Goal: Transaction & Acquisition: Purchase product/service

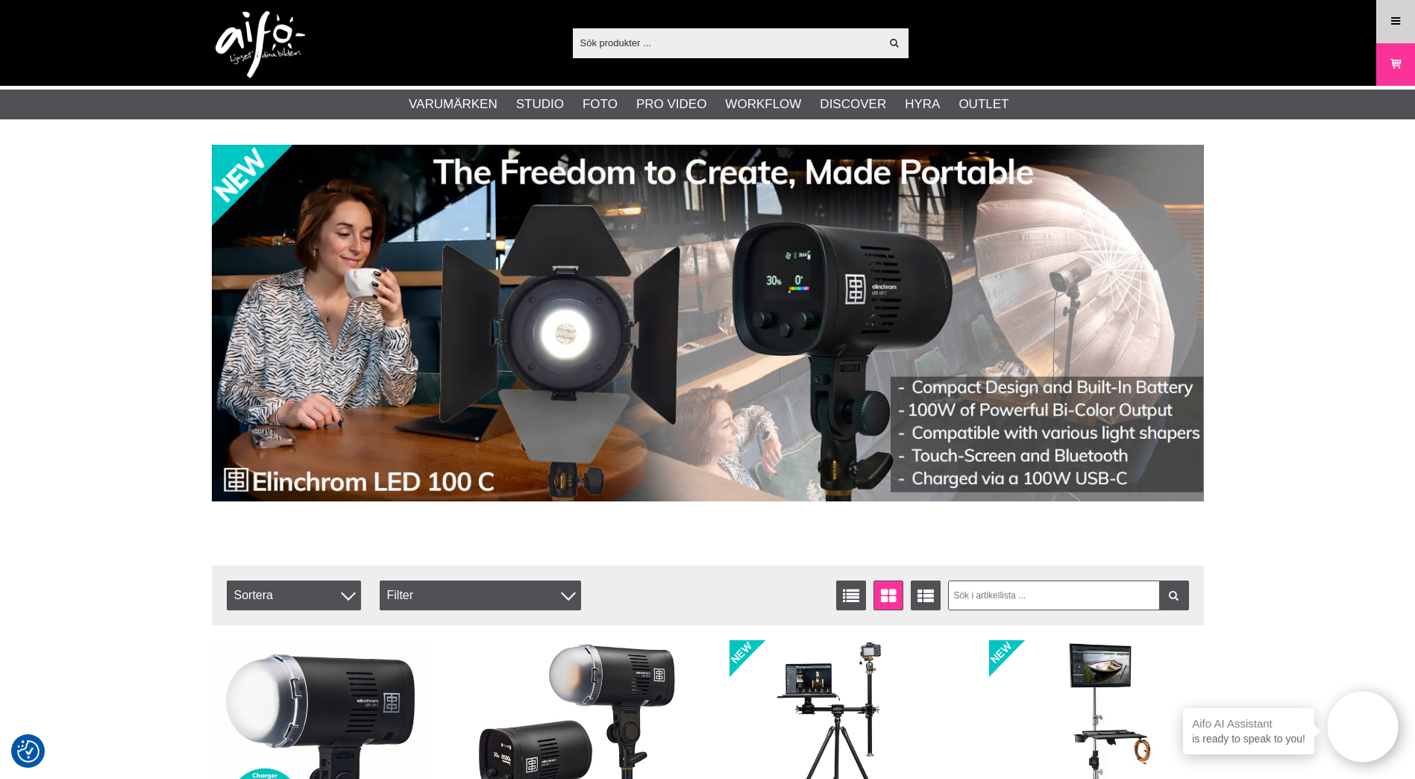
click at [1396, 20] on icon at bounding box center [1395, 21] width 13 height 16
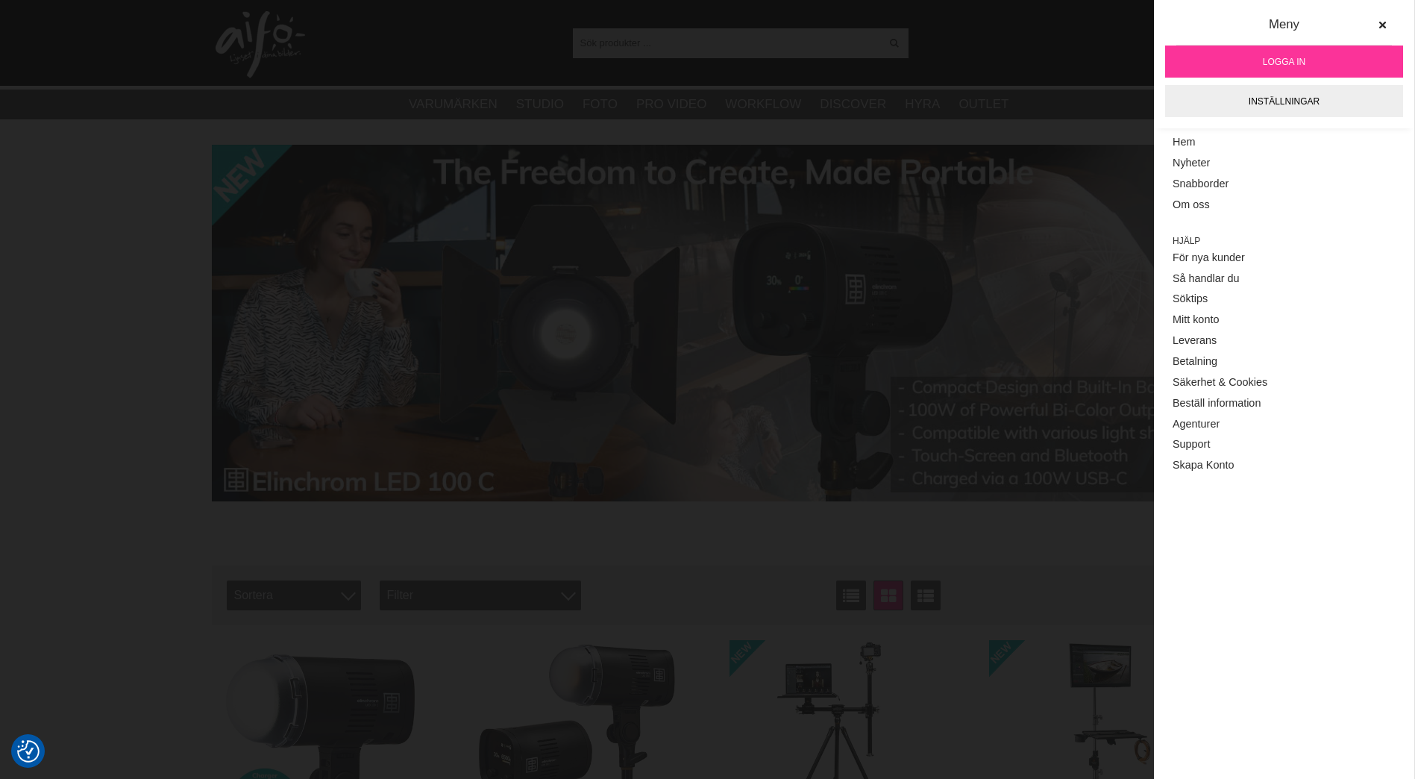
click at [1317, 63] on link "Logga in" at bounding box center [1284, 61] width 238 height 32
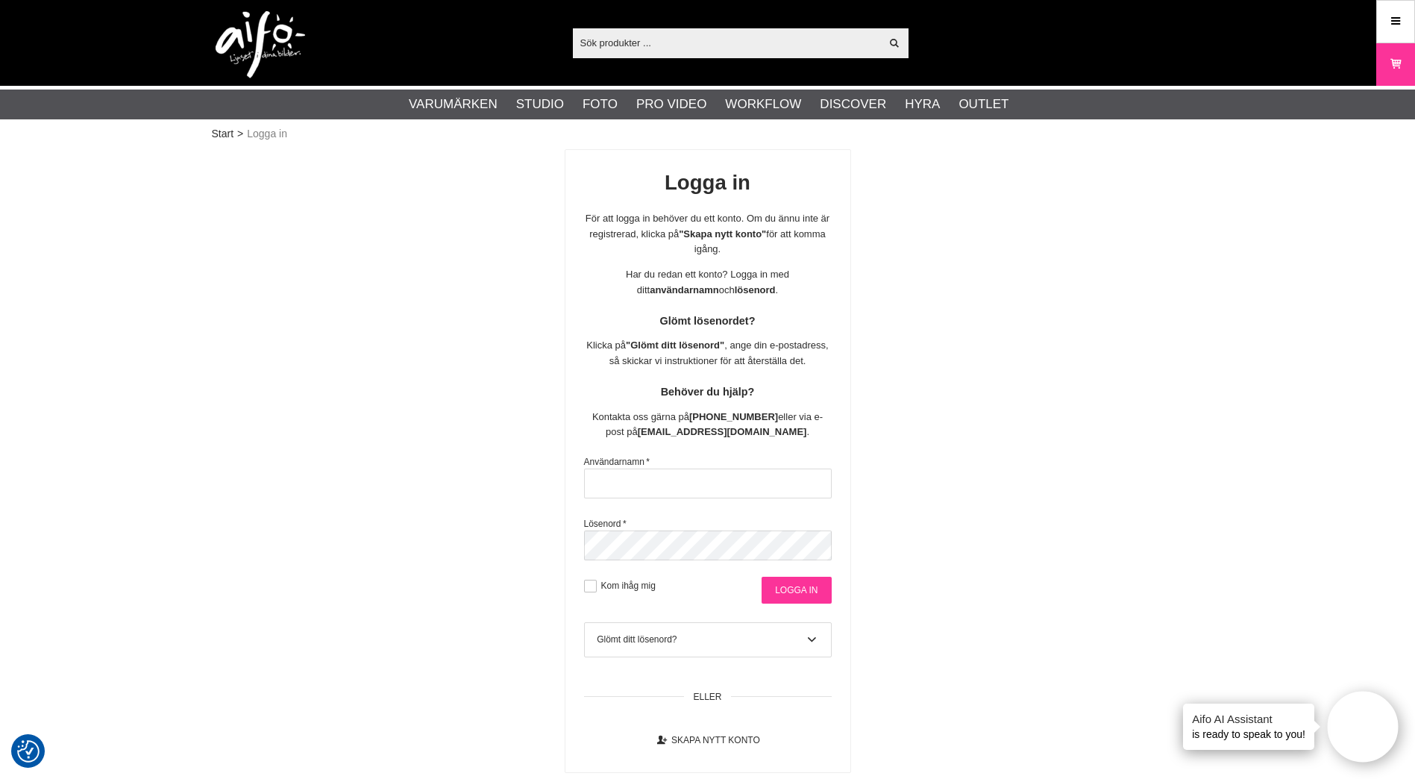
type input "andjoh"
click at [811, 580] on input "Logga in" at bounding box center [795, 590] width 69 height 27
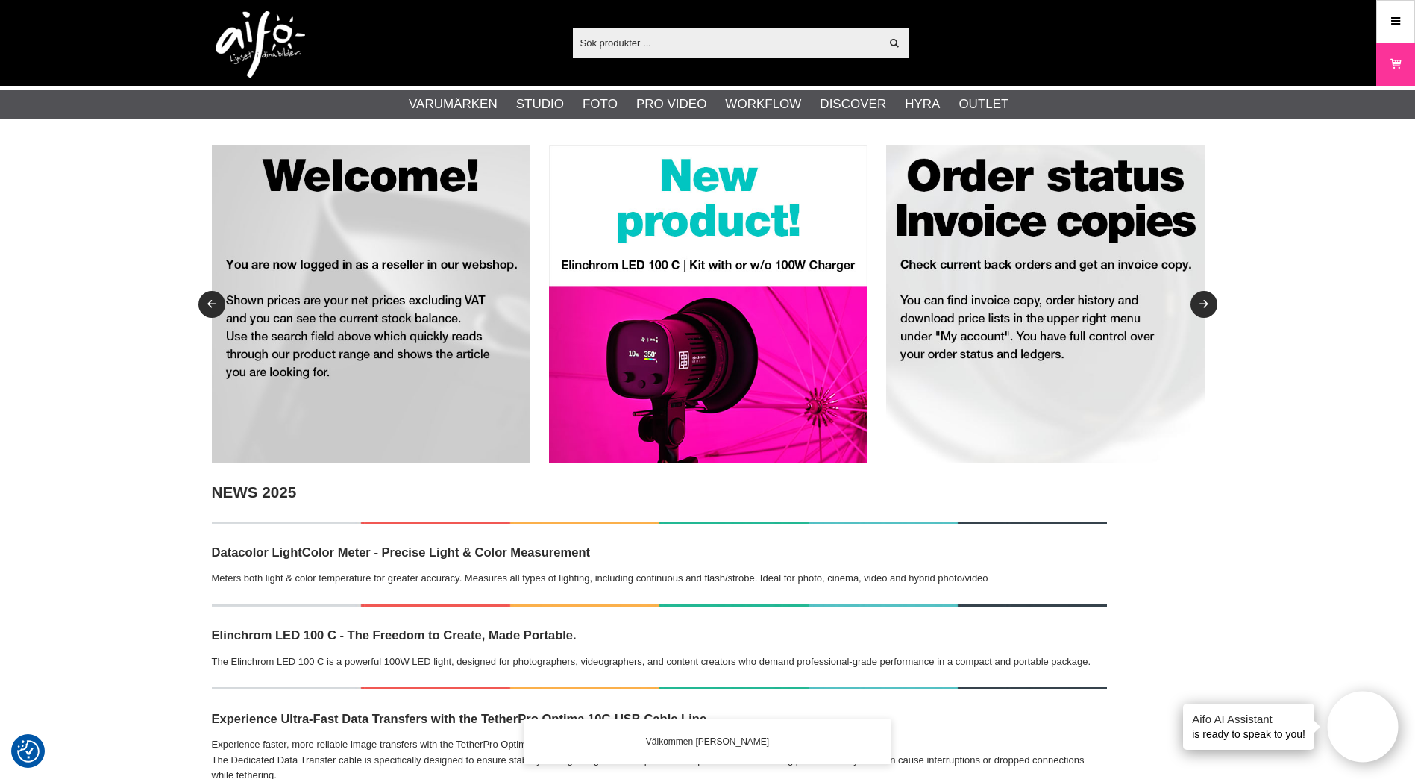
click at [703, 41] on input "text" at bounding box center [727, 42] width 308 height 22
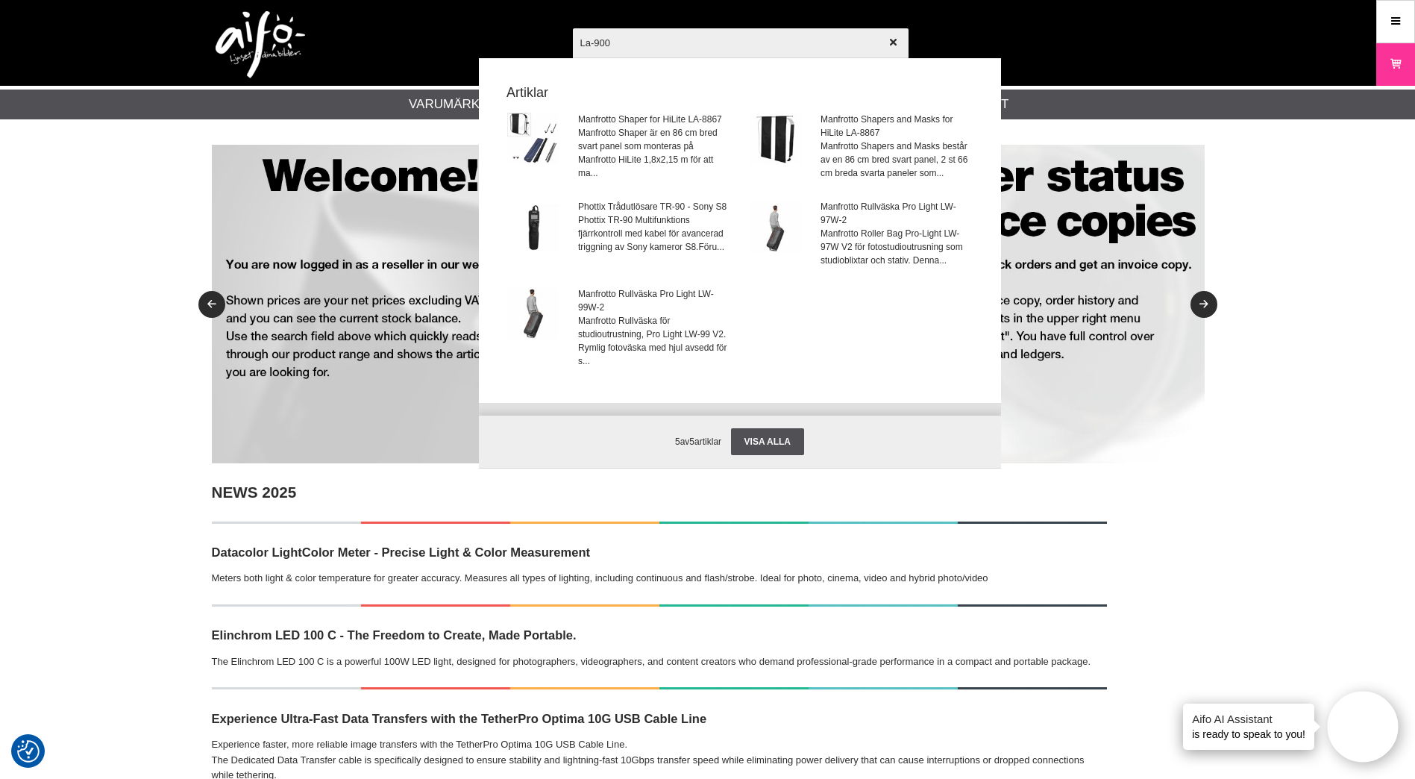
type input "La-9001"
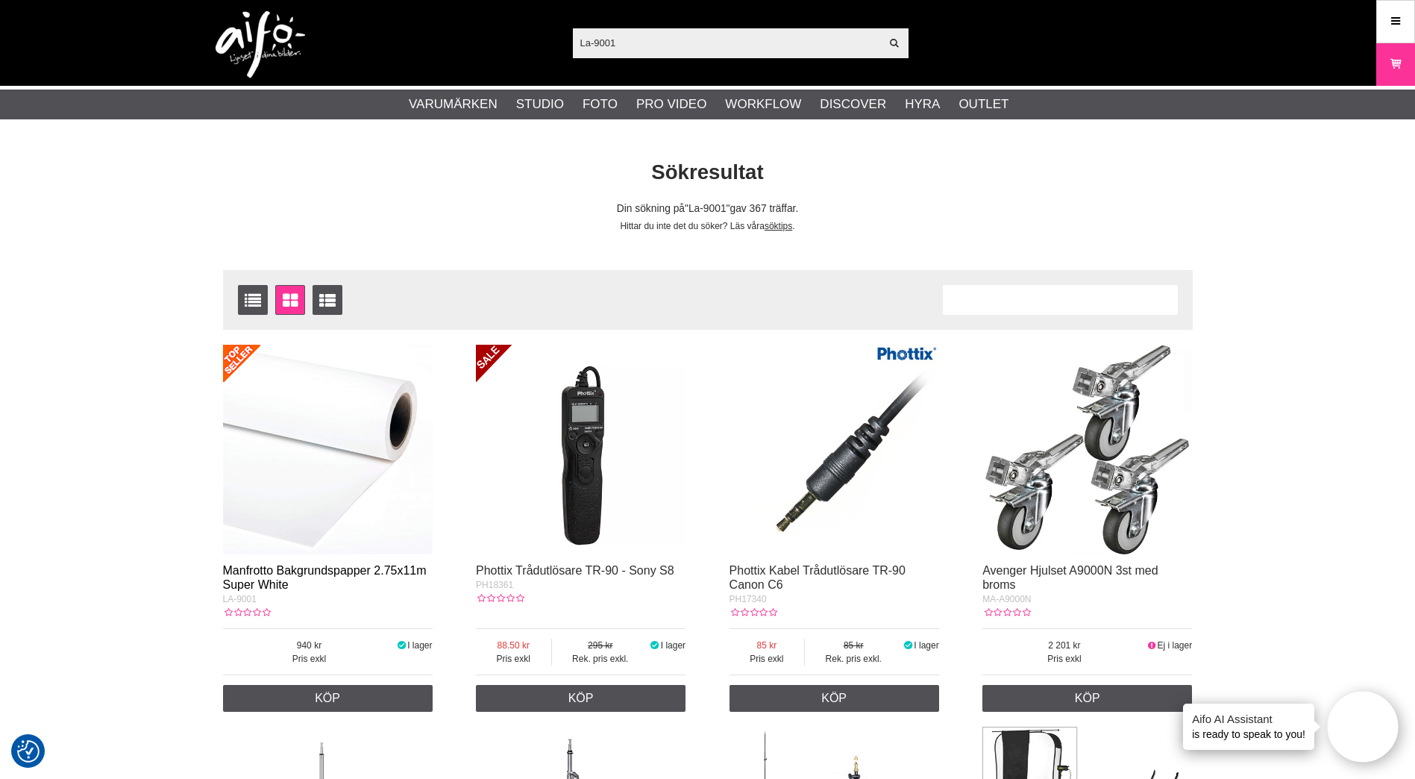
click at [310, 570] on link "Manfrotto Bakgrundspapper 2.75x11m Super White" at bounding box center [325, 577] width 204 height 27
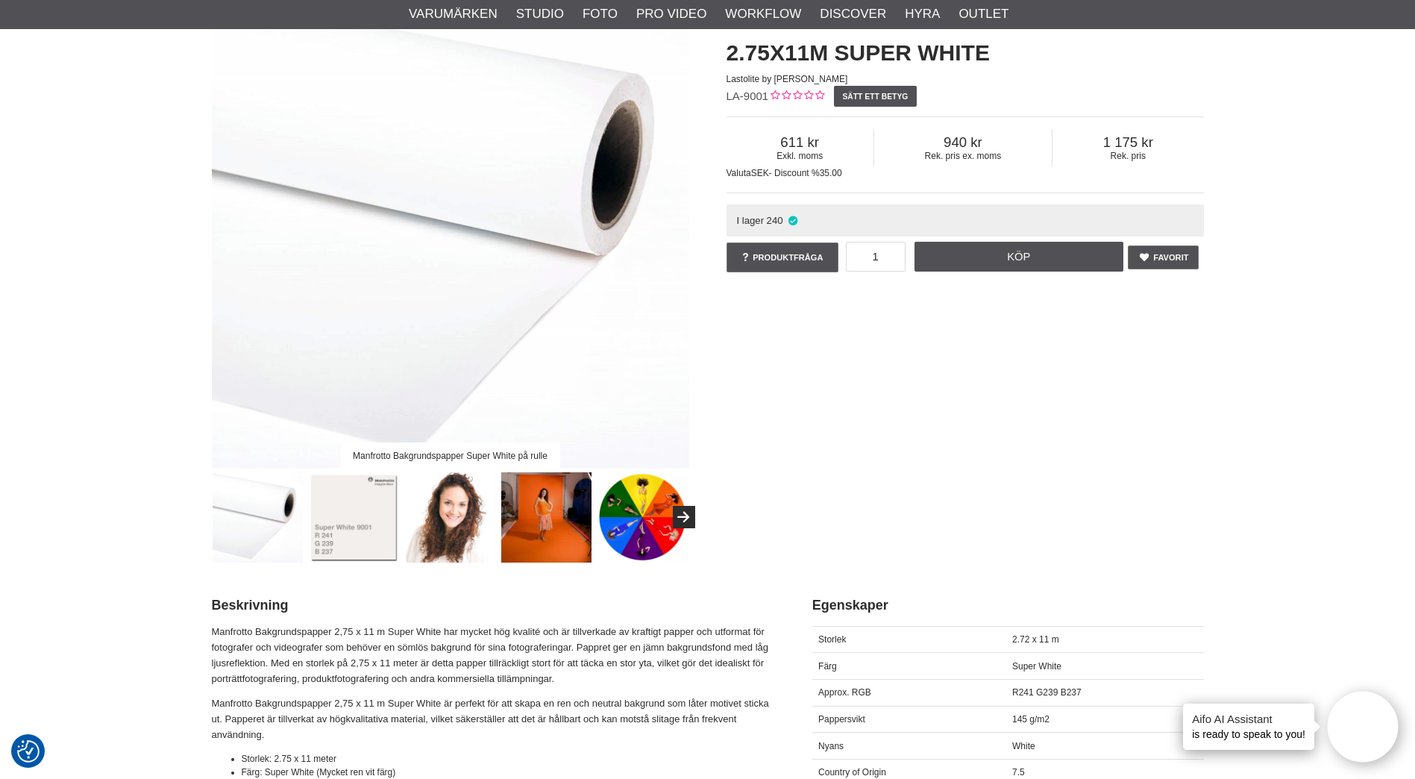
scroll to position [75, 0]
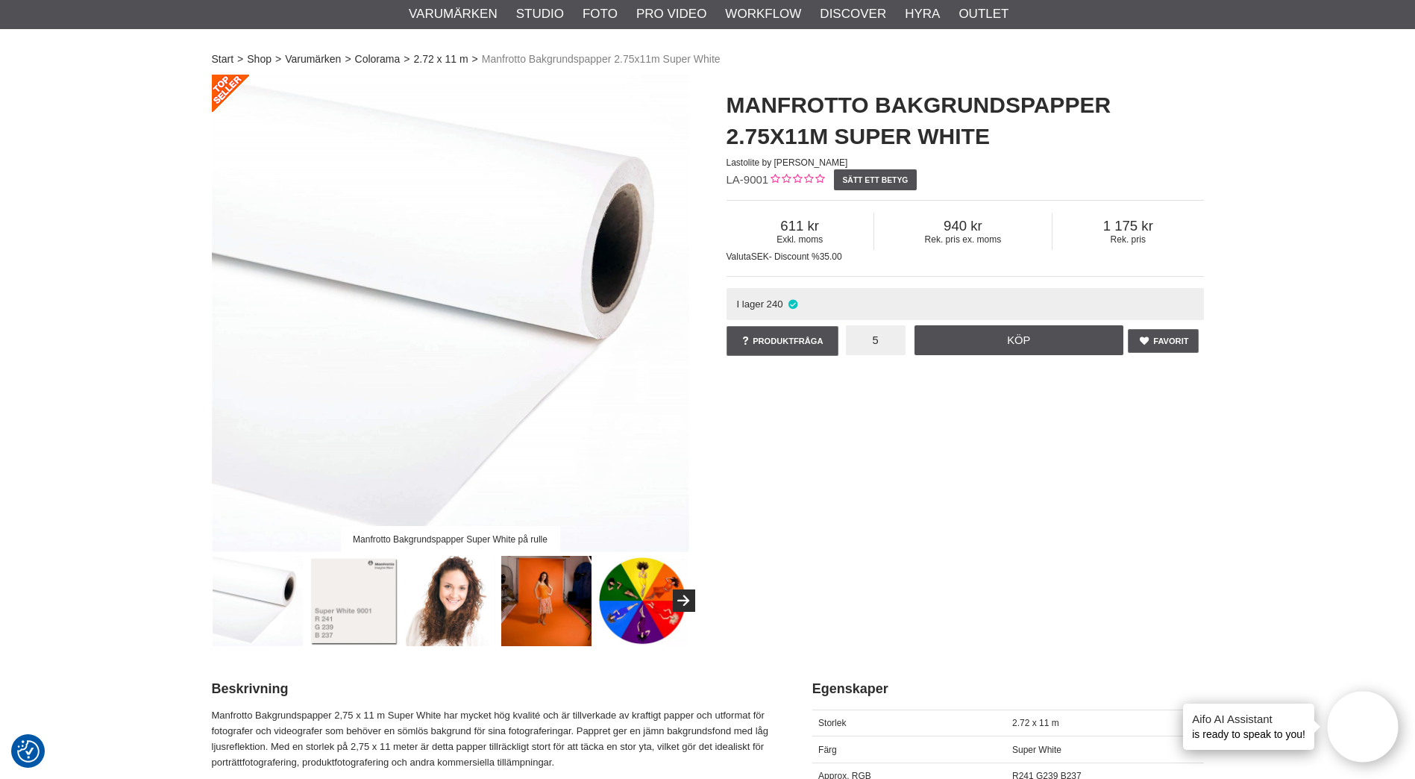
type input "5"
click at [1009, 503] on div "Manfrotto Bakgrundspapper Super White på rulle Manfrotto Bakgrundspapper 2.75x1…" at bounding box center [707, 360] width 1029 height 571
click at [1040, 342] on link "Köp" at bounding box center [1018, 340] width 209 height 30
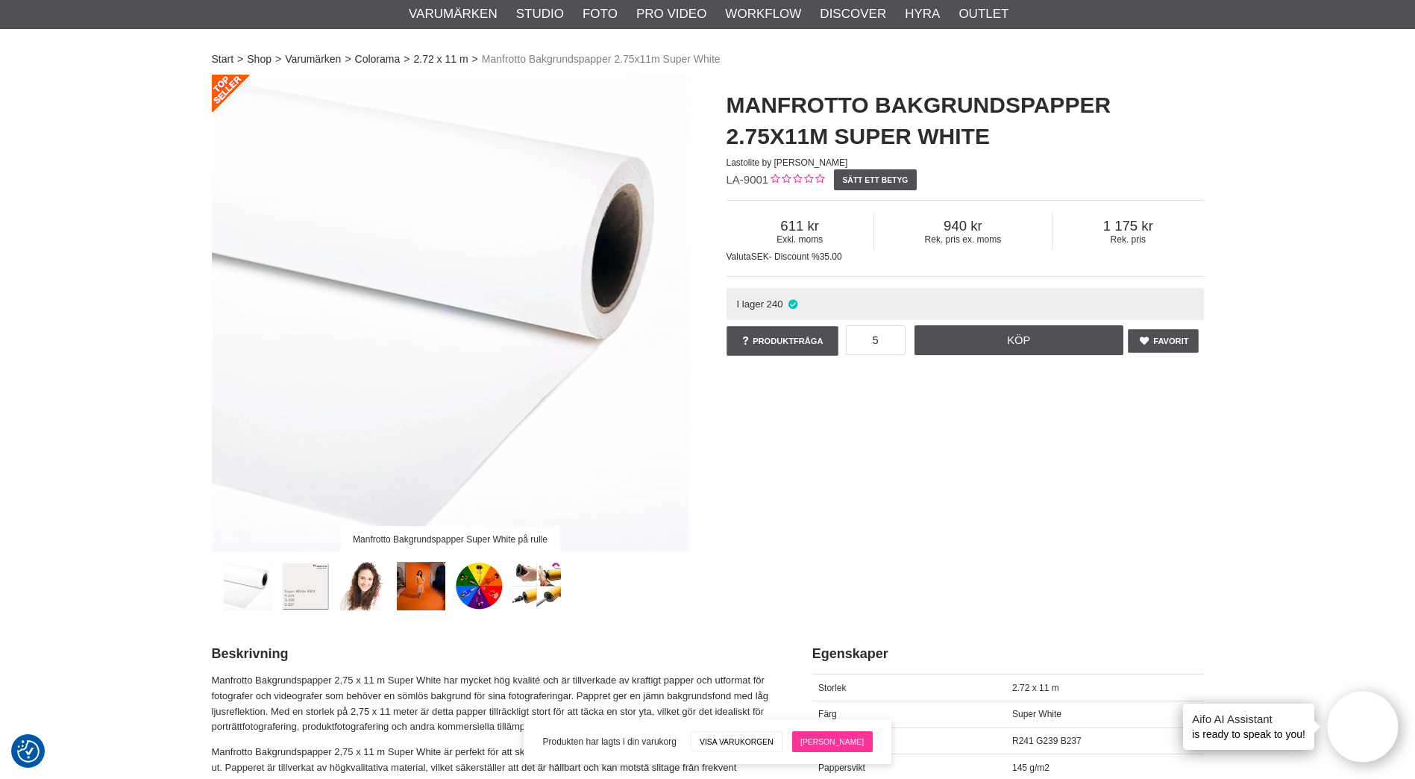
click at [820, 744] on link "[PERSON_NAME]" at bounding box center [832, 741] width 81 height 21
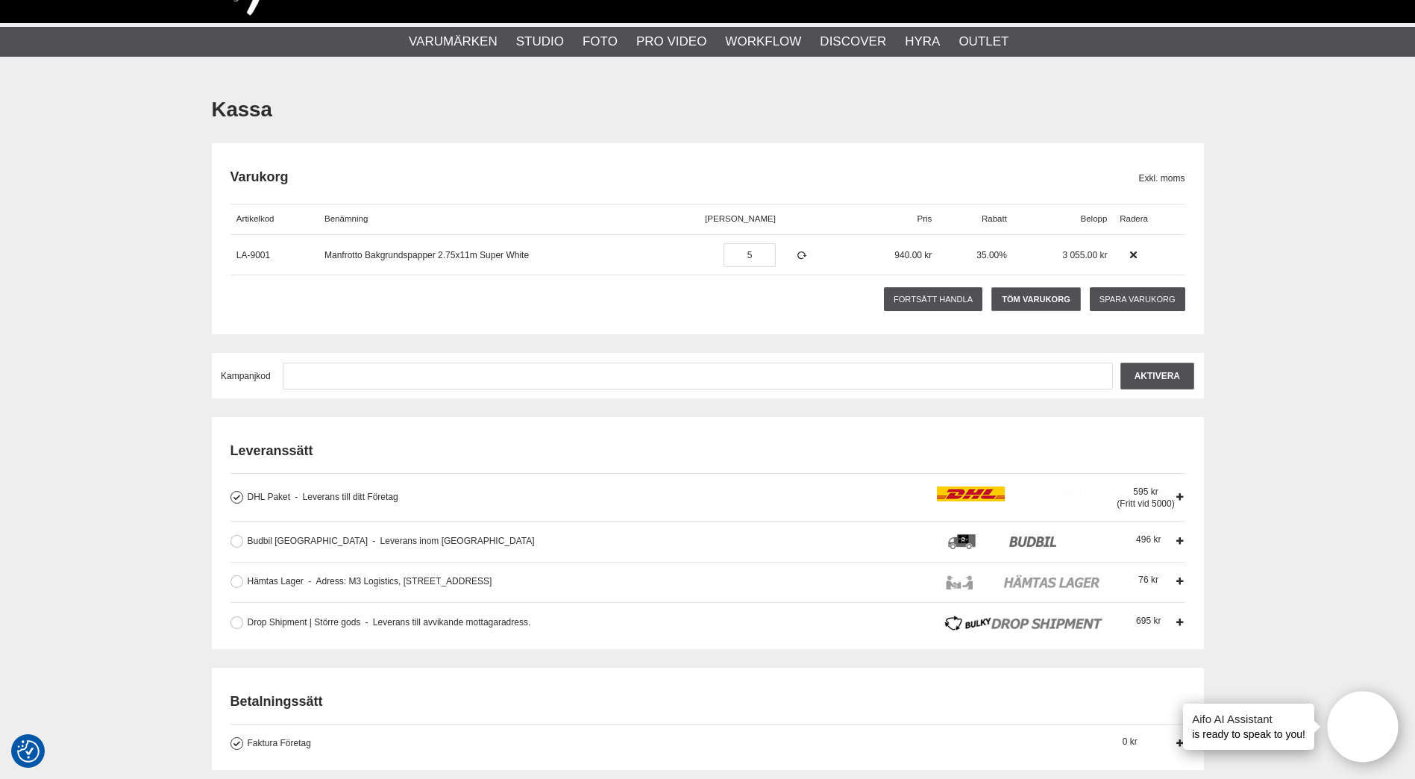
scroll to position [149, 0]
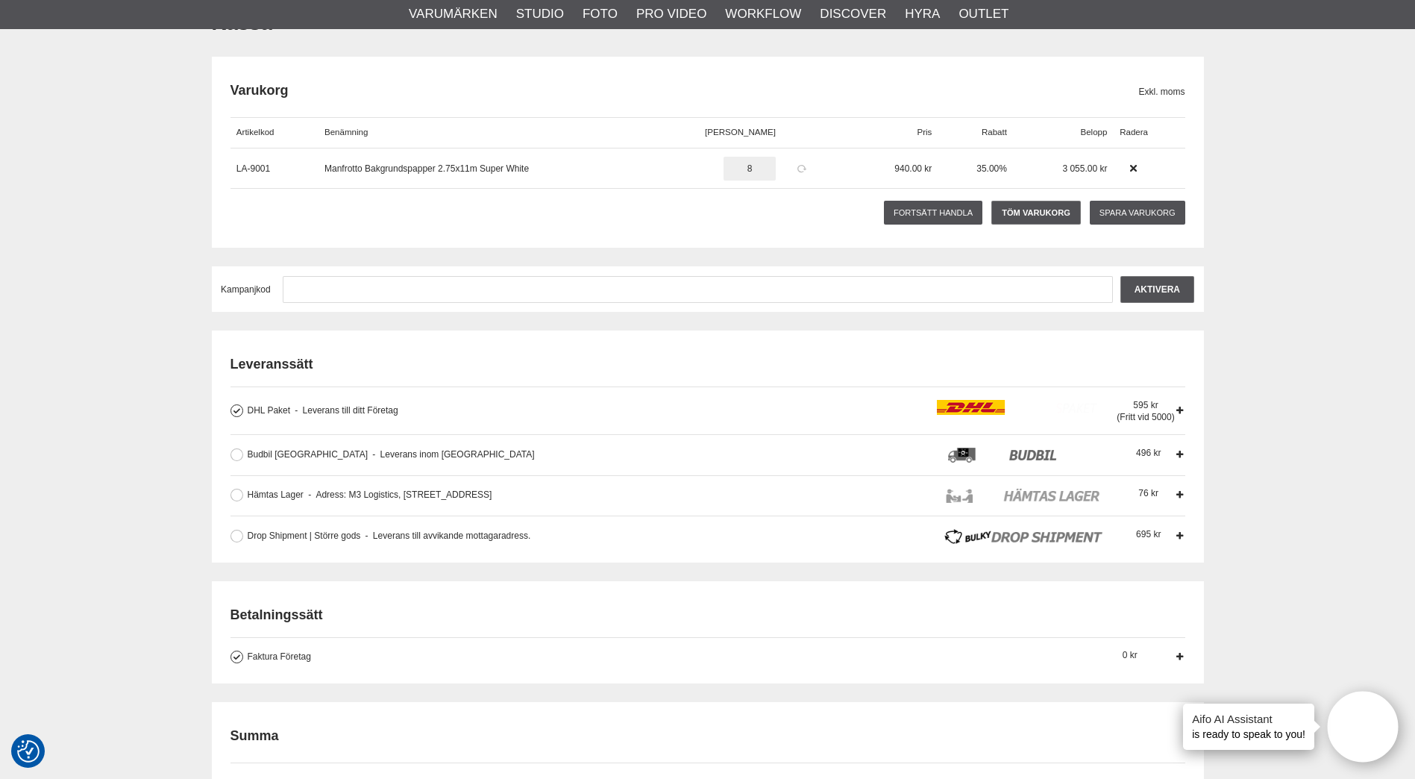
type input "8"
click at [795, 168] on icon at bounding box center [801, 168] width 13 height 10
type input "10"
click at [795, 165] on icon at bounding box center [801, 168] width 13 height 10
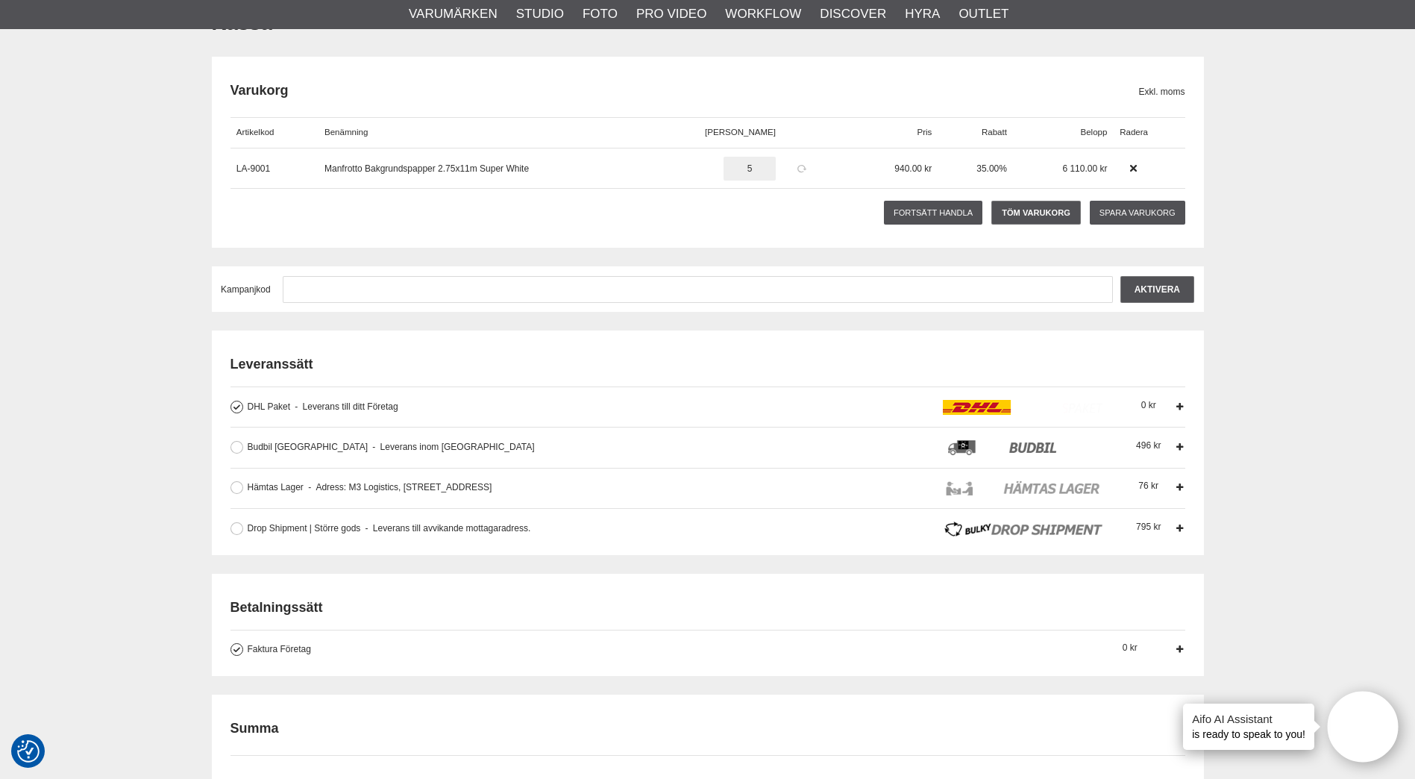
type input "5"
click at [795, 163] on icon at bounding box center [801, 168] width 13 height 10
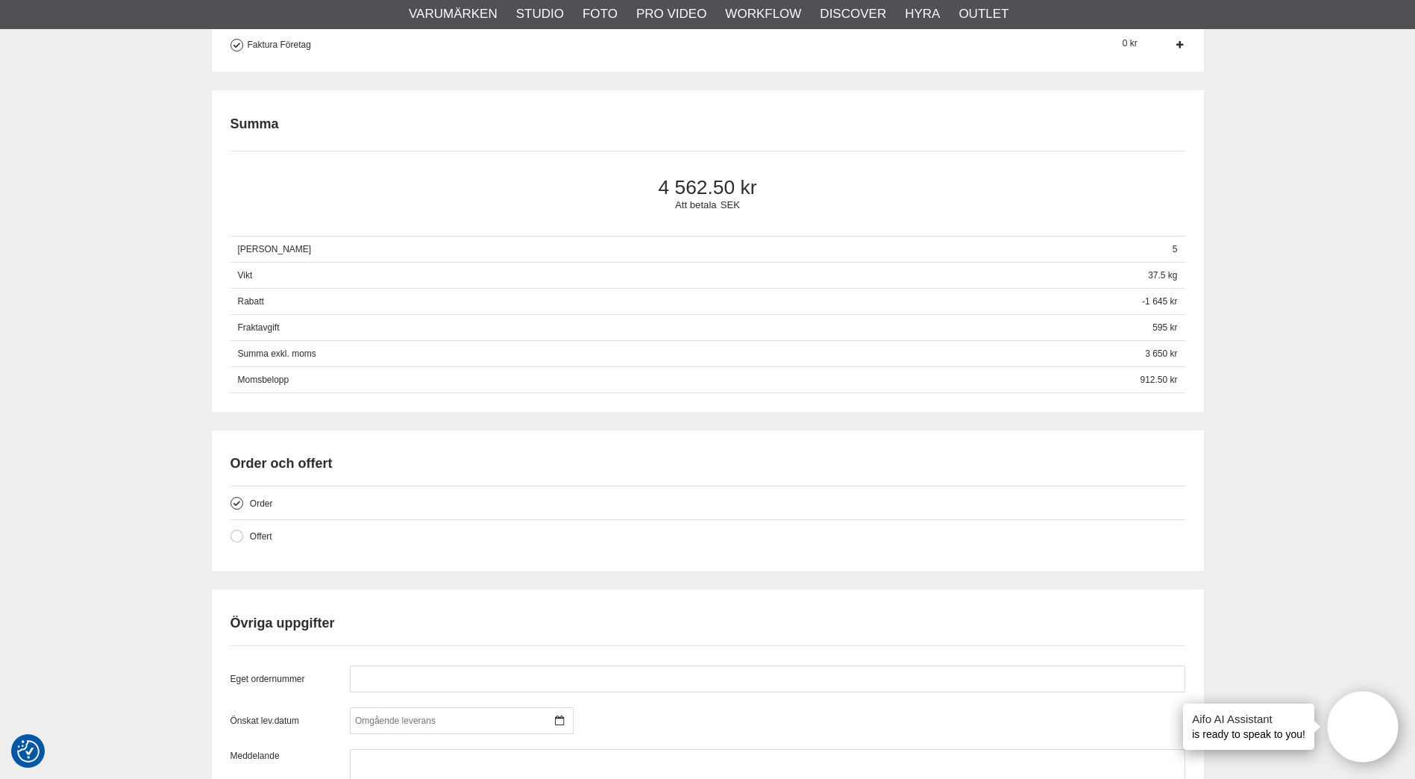
scroll to position [1134, 0]
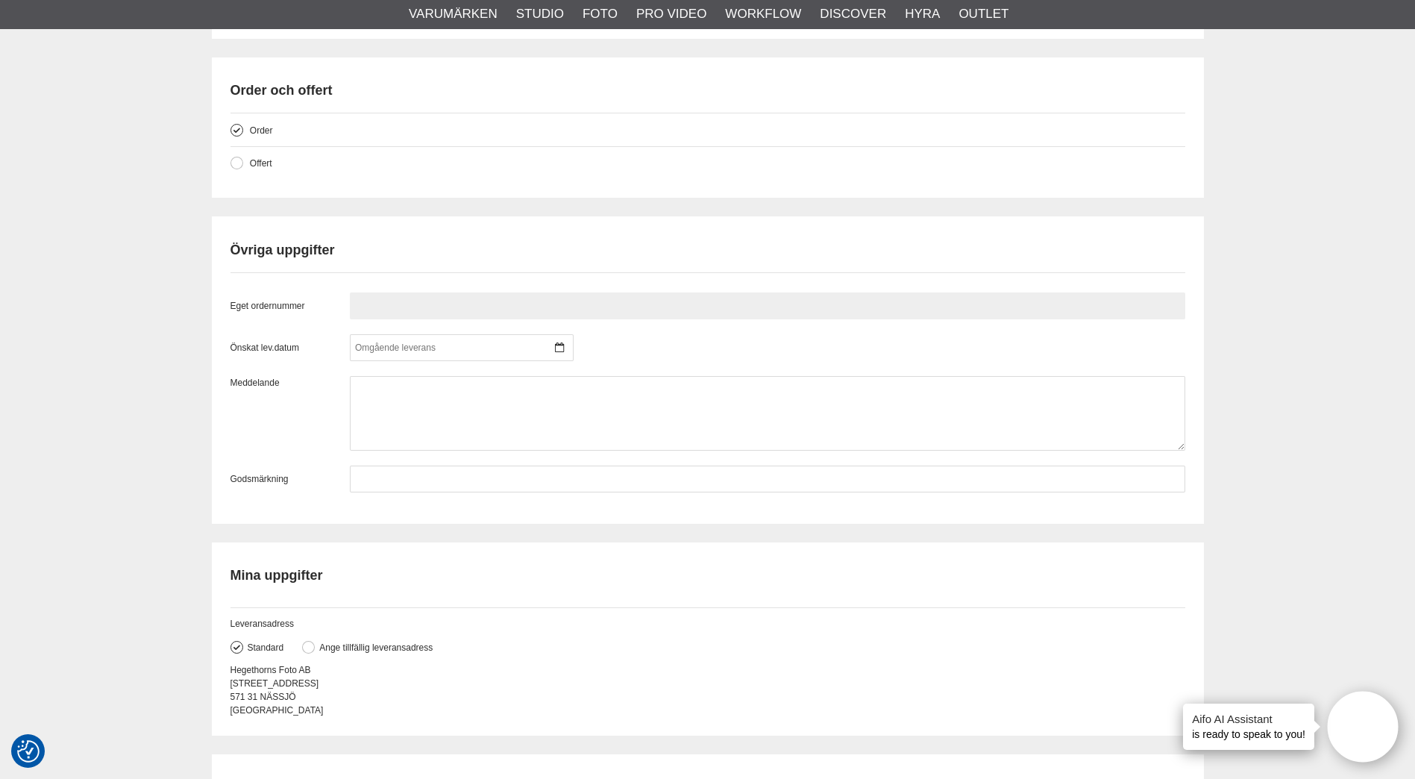
click at [492, 305] on input "text" at bounding box center [767, 305] width 835 height 27
type input "8380"
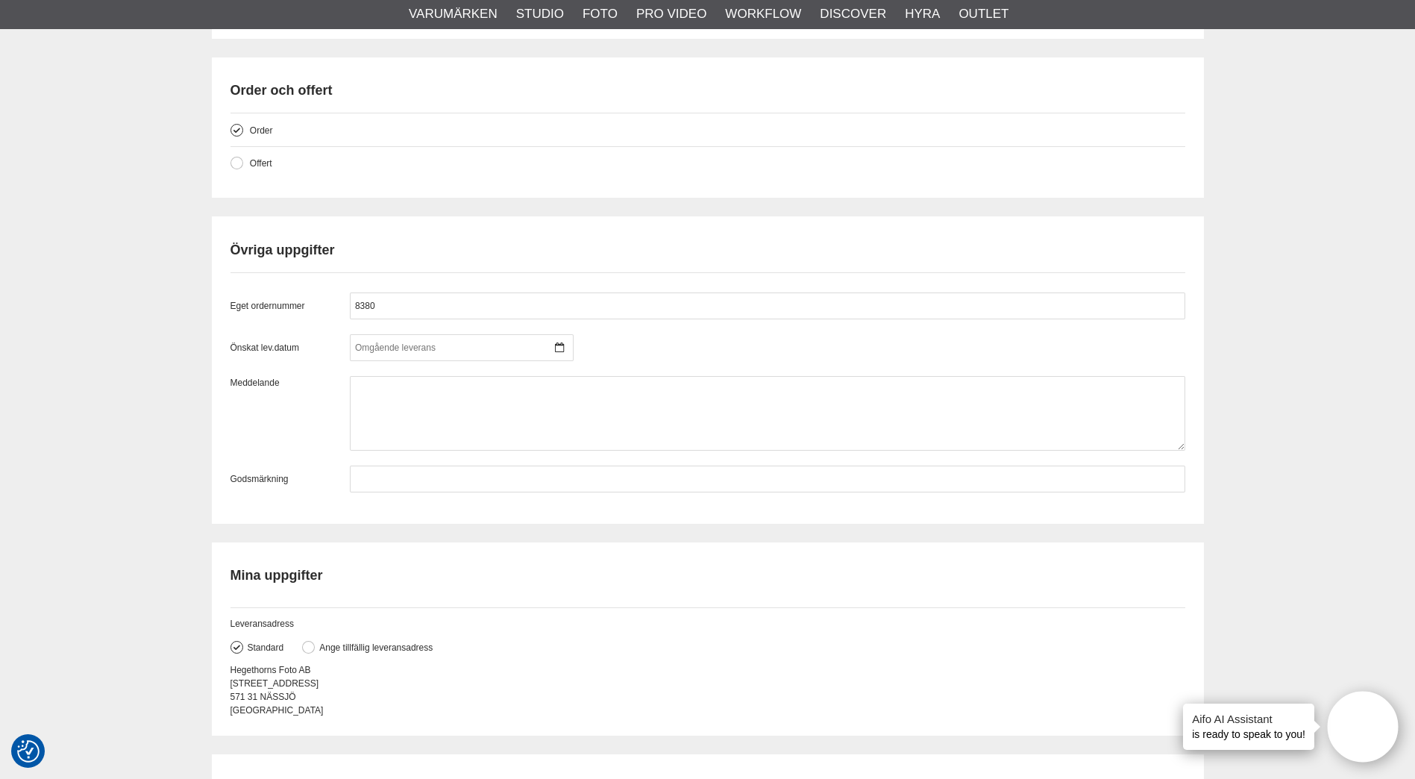
click at [87, 301] on div "Kassa [GEOGRAPHIC_DATA] Exkl. moms Artikelkod Benämning Antal Pris [GEOGRAPHIC_…" at bounding box center [707, 25] width 1415 height 2028
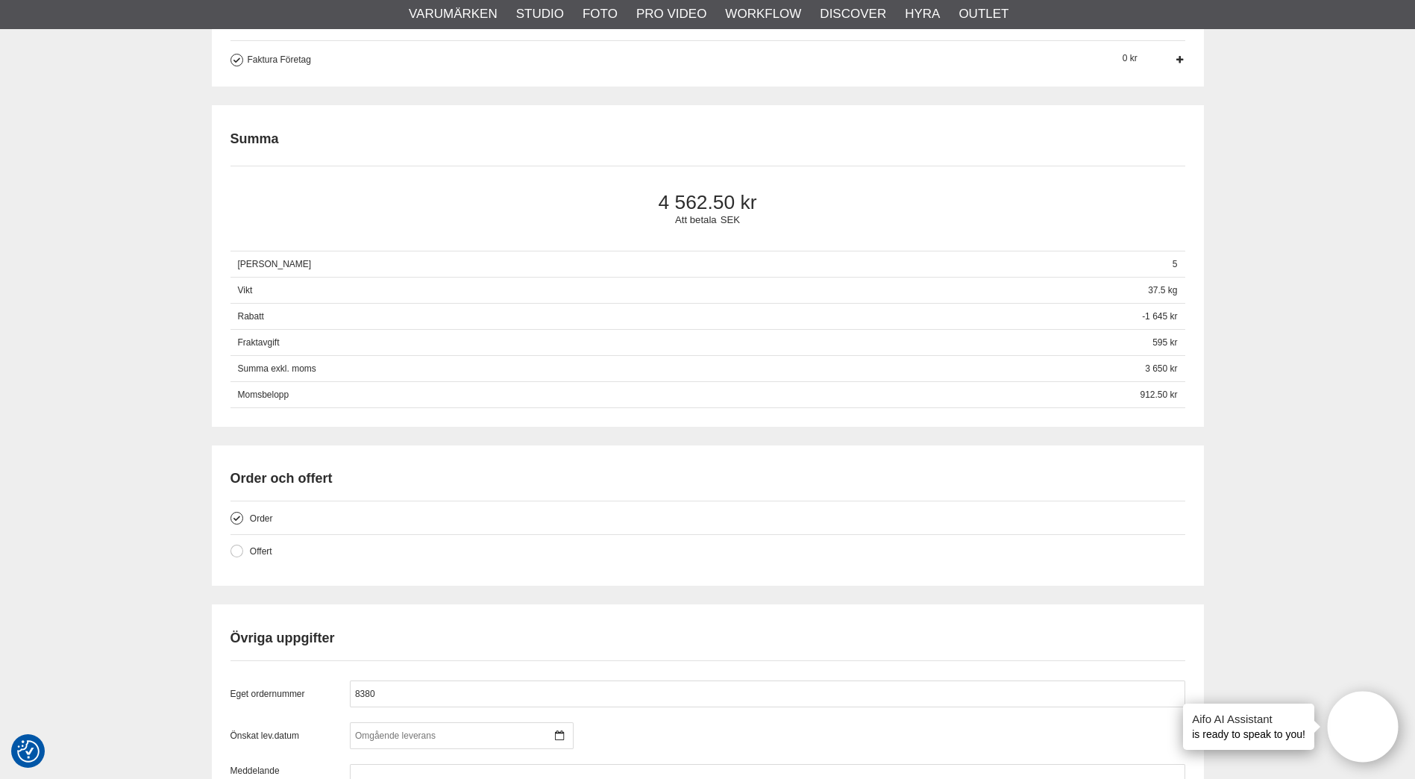
scroll to position [1492, 0]
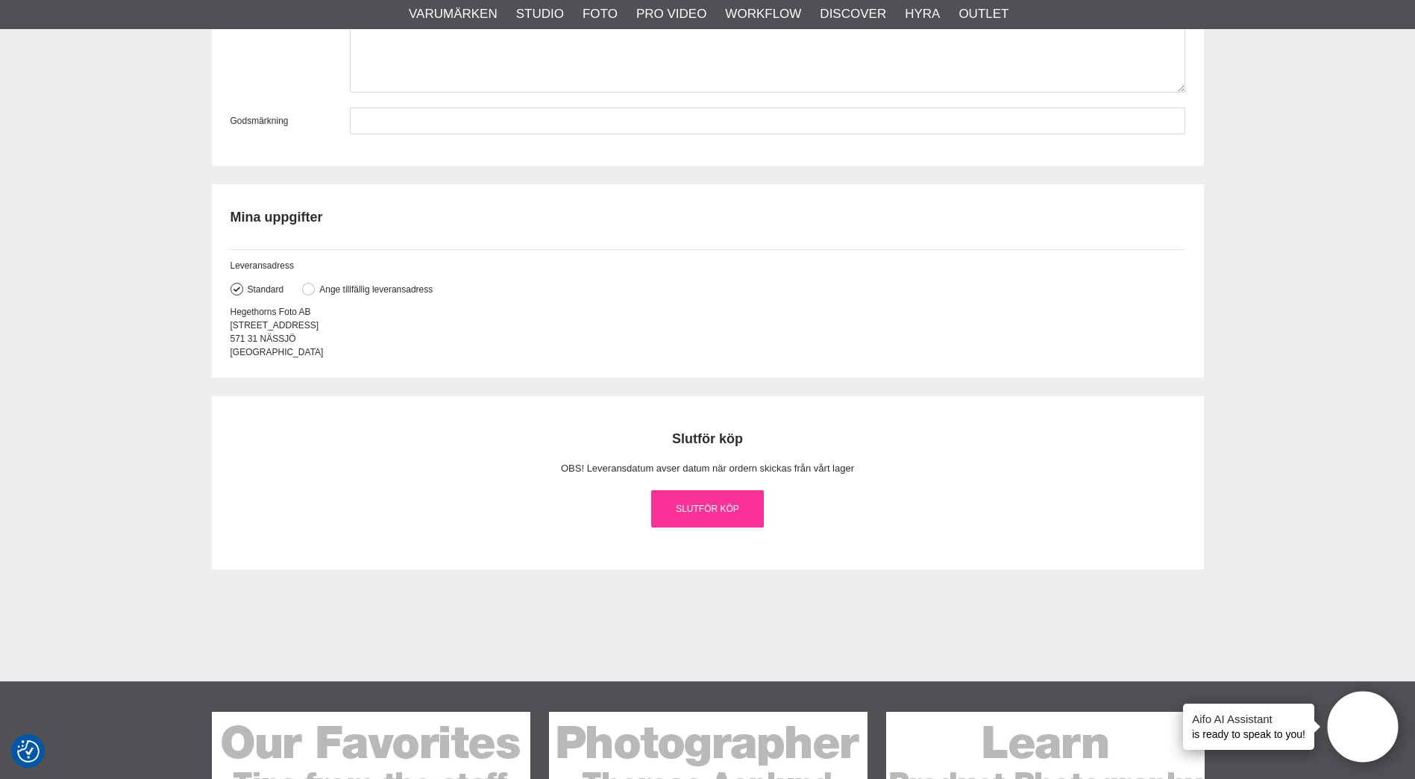
click at [713, 505] on link "Slutför köp" at bounding box center [707, 508] width 113 height 37
